Goal: Ask a question

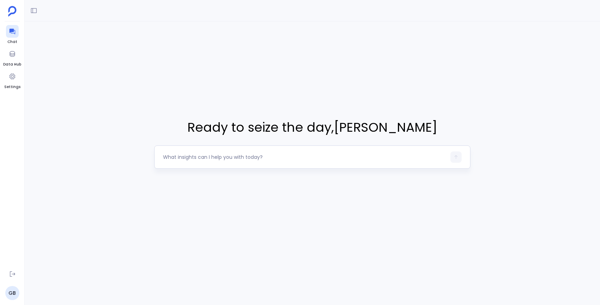
click at [282, 155] on textarea at bounding box center [304, 157] width 283 height 7
type textarea "Who are my current customers? Ordered by size?"
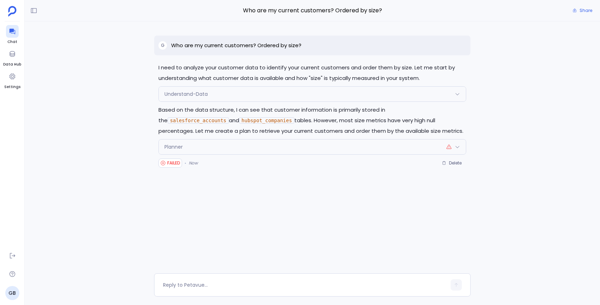
click at [195, 148] on div "Planner" at bounding box center [312, 146] width 307 height 15
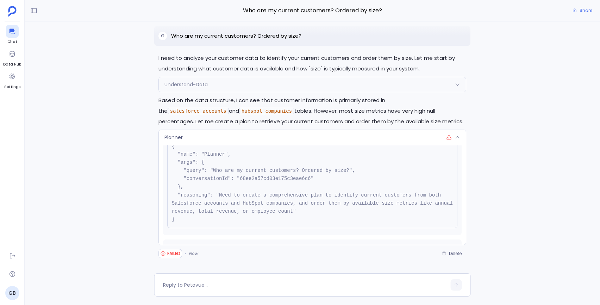
scroll to position [54, 0]
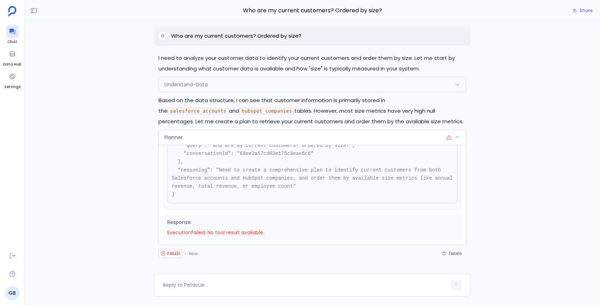
click at [100, 173] on div "I need to analyze your customer data to identify your current customers and ord…" at bounding box center [312, 147] width 575 height 252
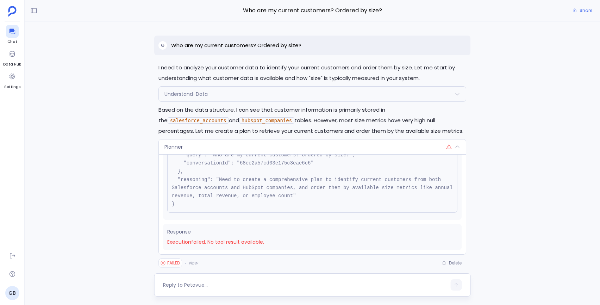
click at [175, 291] on div at bounding box center [312, 284] width 317 height 23
click at [177, 283] on textarea at bounding box center [304, 284] width 283 height 7
type textarea "In Salesforce - can you summarise my open deals for me?"
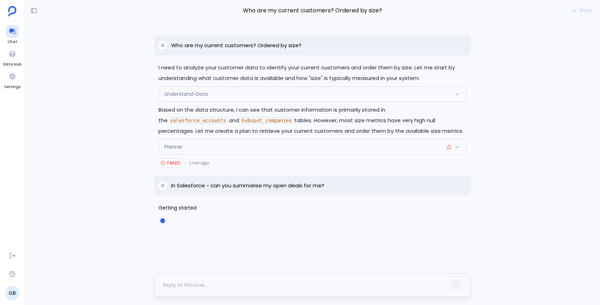
scroll to position [0, 0]
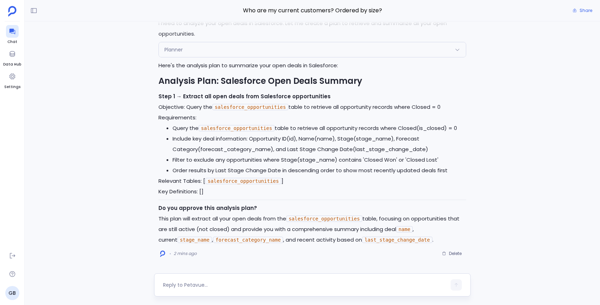
click at [191, 286] on textarea at bounding box center [304, 284] width 283 height 7
type textarea "Sure! Lets do it"
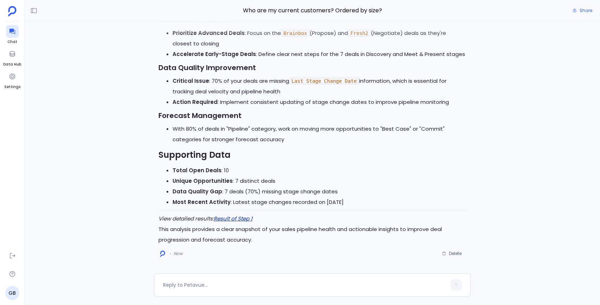
click at [230, 220] on link "Result of Step 1" at bounding box center [233, 218] width 39 height 7
click at [183, 287] on textarea at bounding box center [304, 284] width 283 height 7
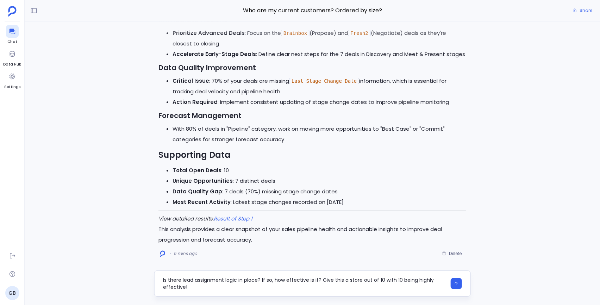
type textarea "Is there lead assignment logic in place? If so, how effective is it? Give this …"
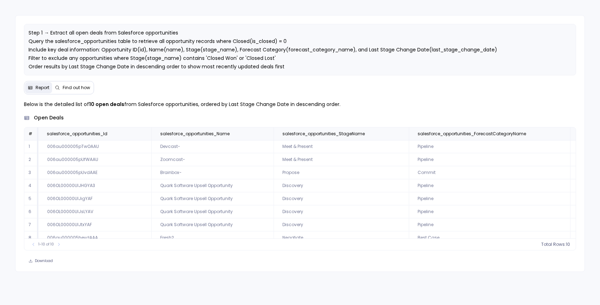
scroll to position [34, 0]
